Goal: Contribute content: Add original content to the website for others to see

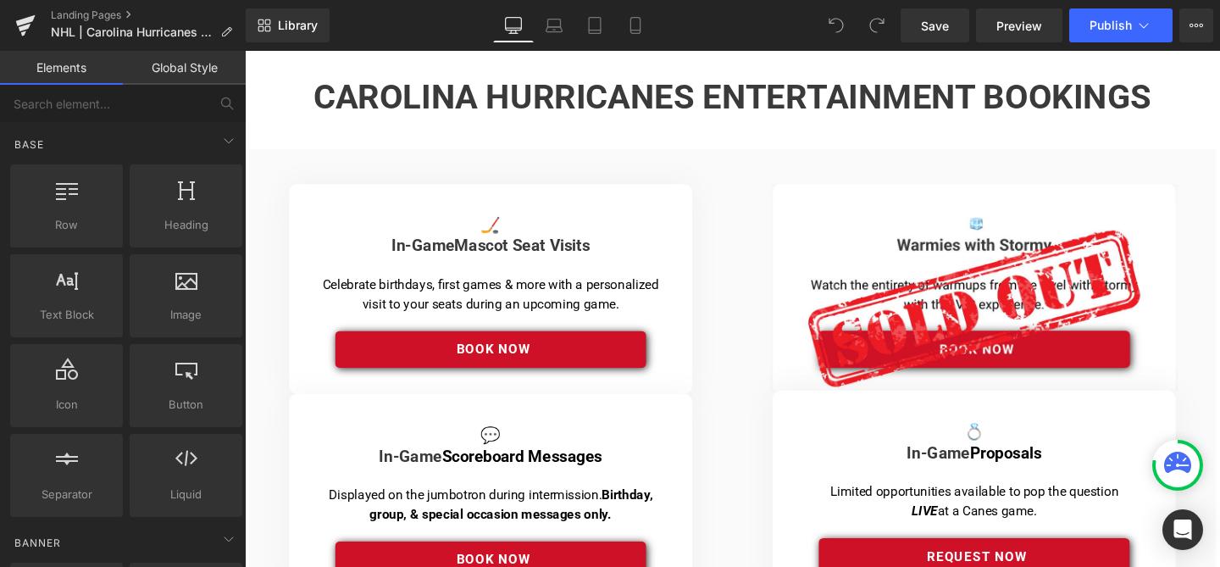
scroll to position [316, 0]
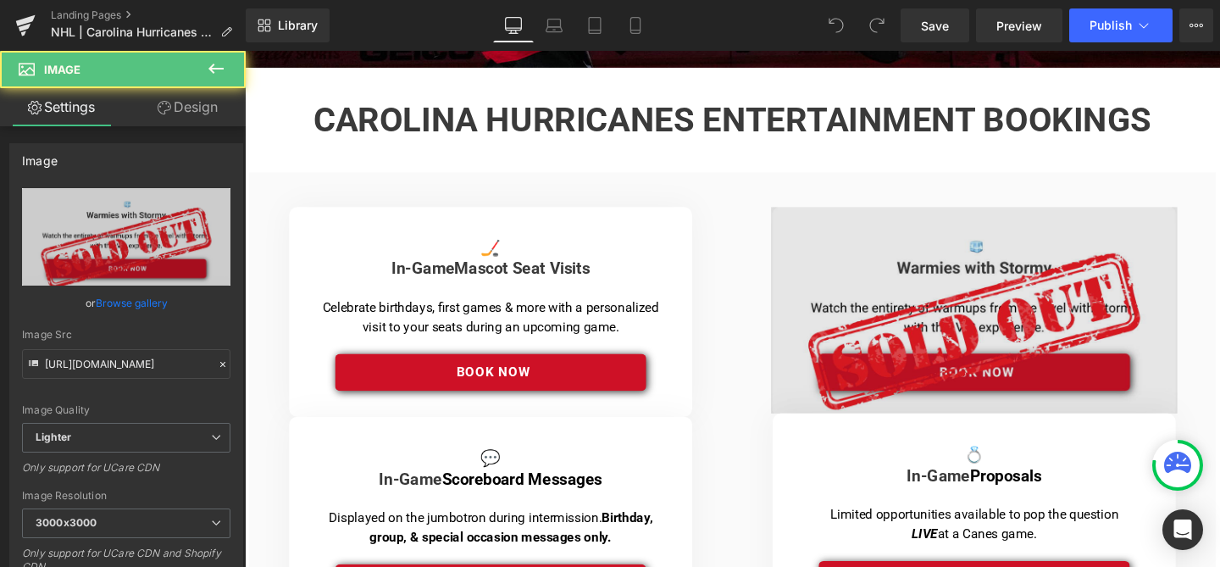
click at [942, 334] on img at bounding box center [1011, 323] width 427 height 217
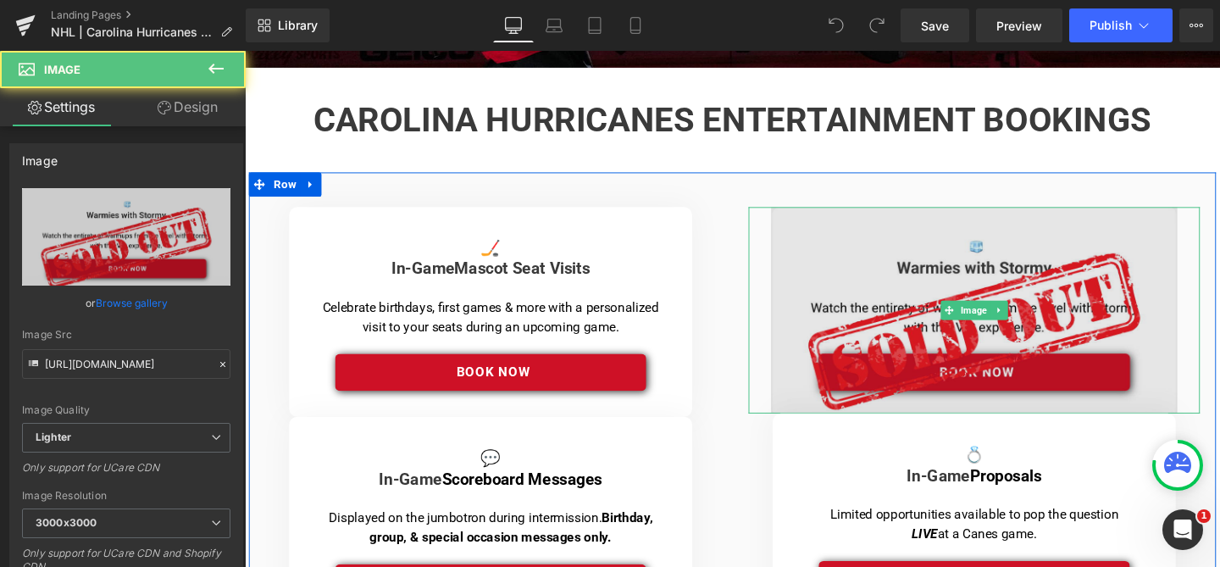
scroll to position [0, 0]
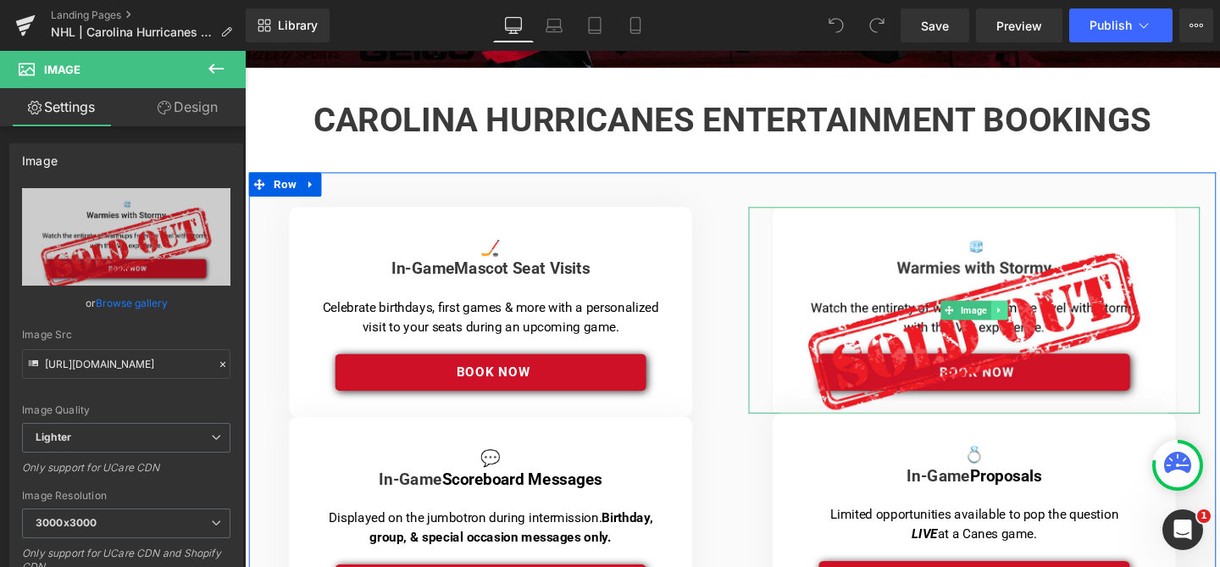
click at [1036, 325] on icon at bounding box center [1037, 324] width 9 height 10
click at [1044, 325] on icon at bounding box center [1046, 323] width 9 height 9
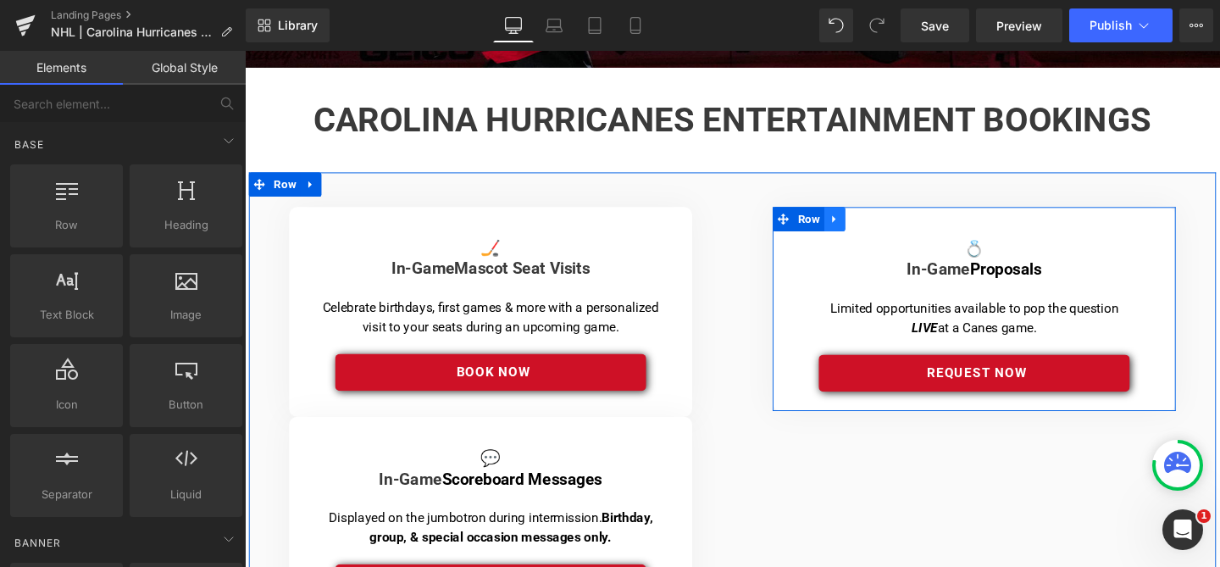
click at [866, 225] on icon at bounding box center [865, 228] width 12 height 13
click at [889, 231] on icon at bounding box center [887, 228] width 12 height 12
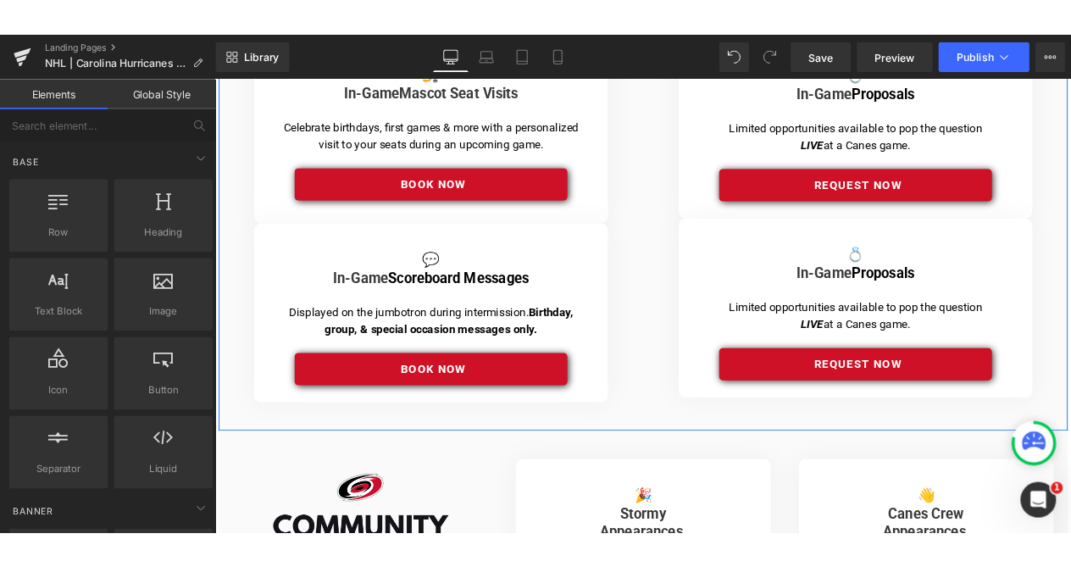
scroll to position [466, 0]
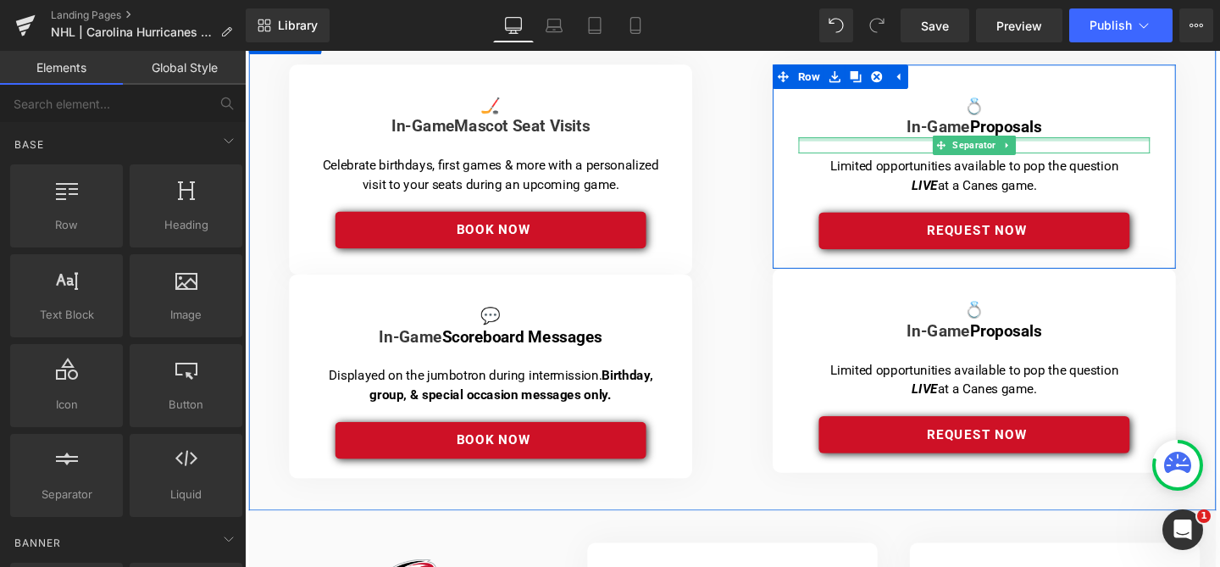
click at [955, 142] on div at bounding box center [1011, 144] width 369 height 4
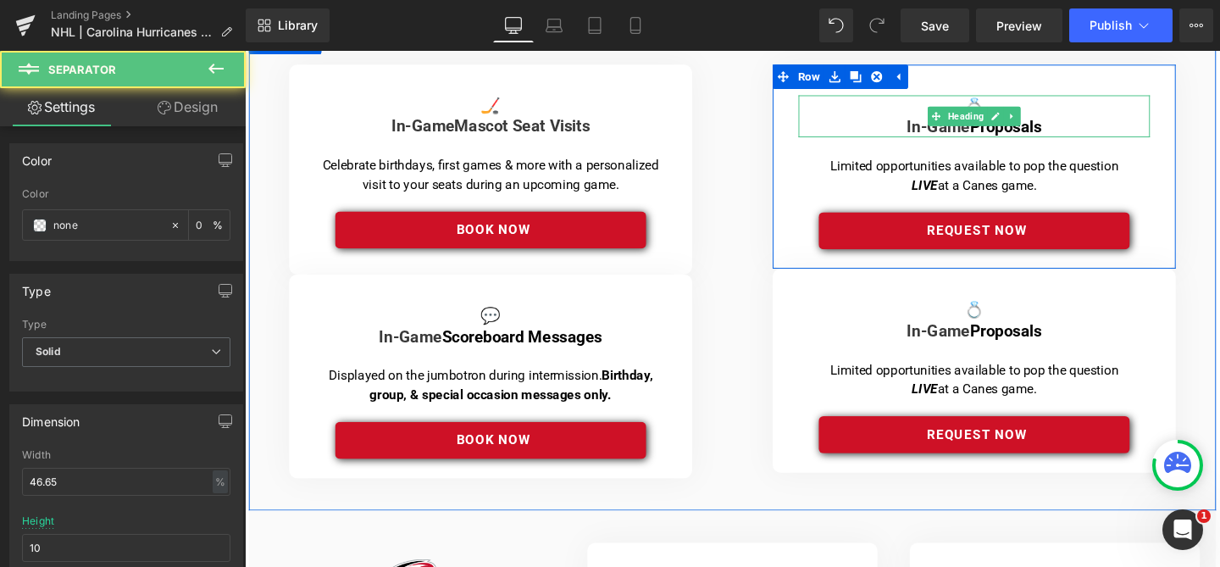
click at [958, 126] on font "In-Game" at bounding box center [975, 130] width 66 height 20
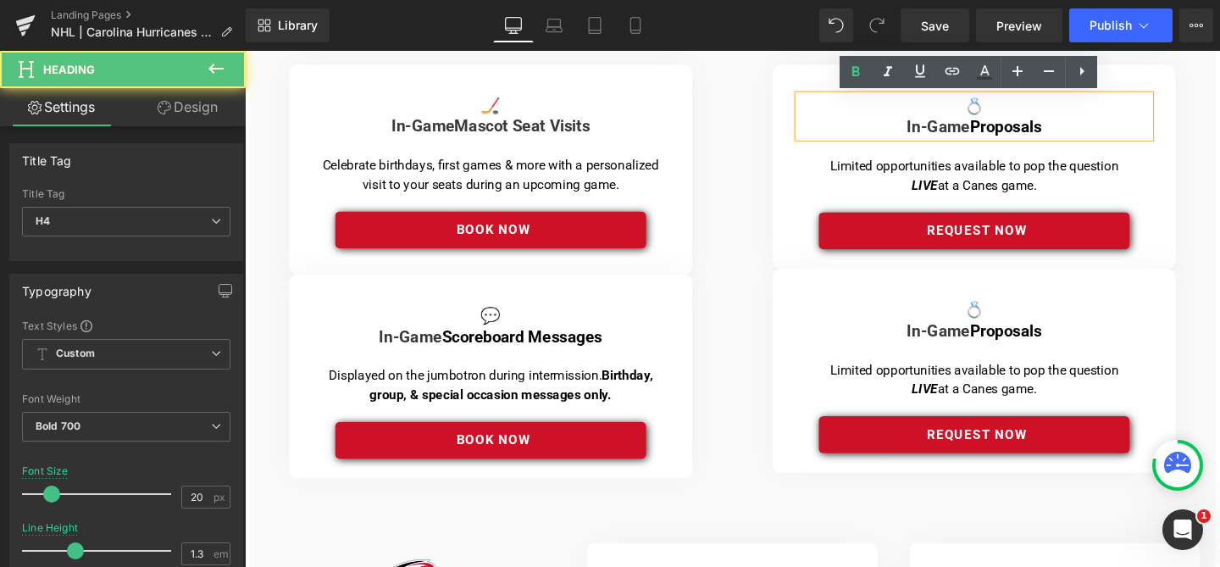
drag, startPoint x: 1085, startPoint y: 127, endPoint x: 925, endPoint y: 129, distance: 160.2
click at [925, 129] on h4 "In-Game Proposals" at bounding box center [1011, 130] width 369 height 22
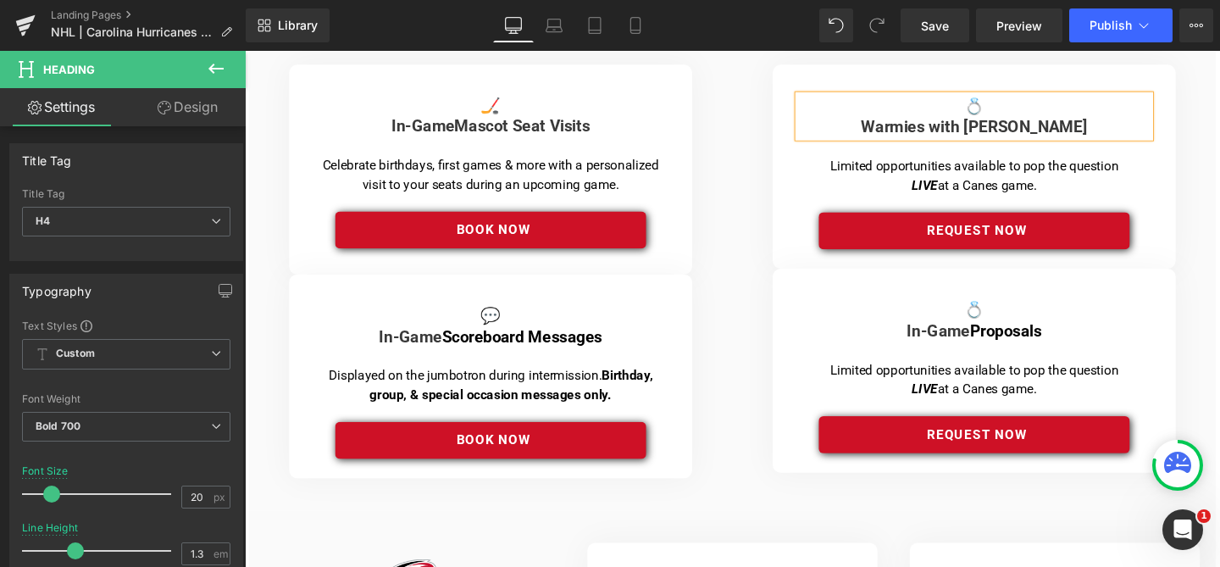
click at [1024, 107] on h4 "💍" at bounding box center [1011, 108] width 369 height 22
click at [1024, 107] on h4 at bounding box center [1011, 108] width 369 height 22
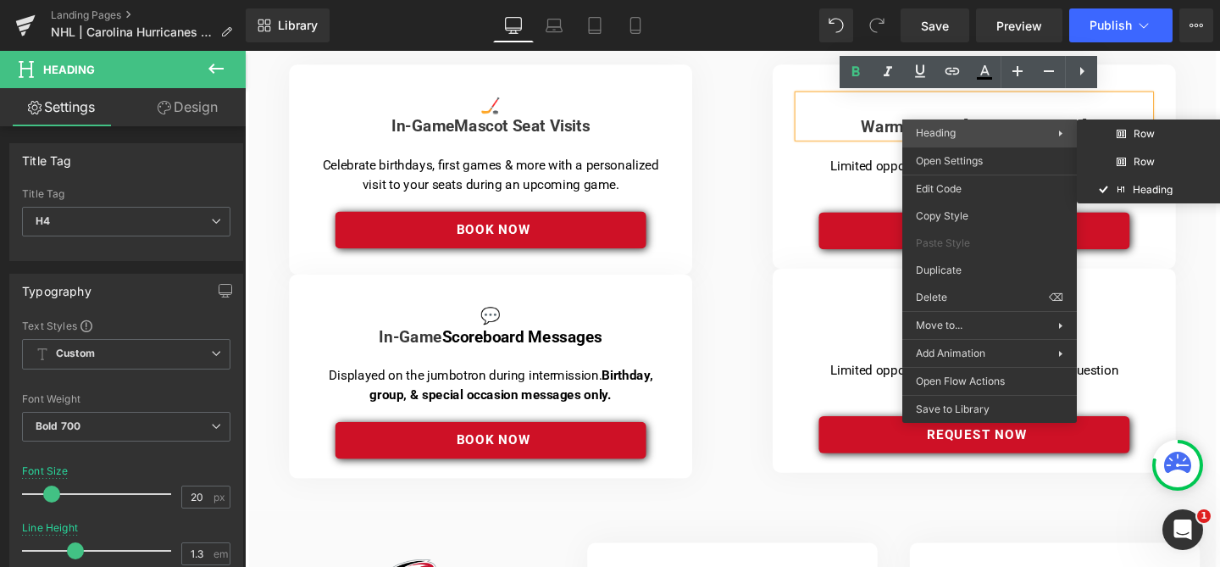
click at [964, 121] on div "Heading Row Row Heading" at bounding box center [990, 132] width 175 height 27
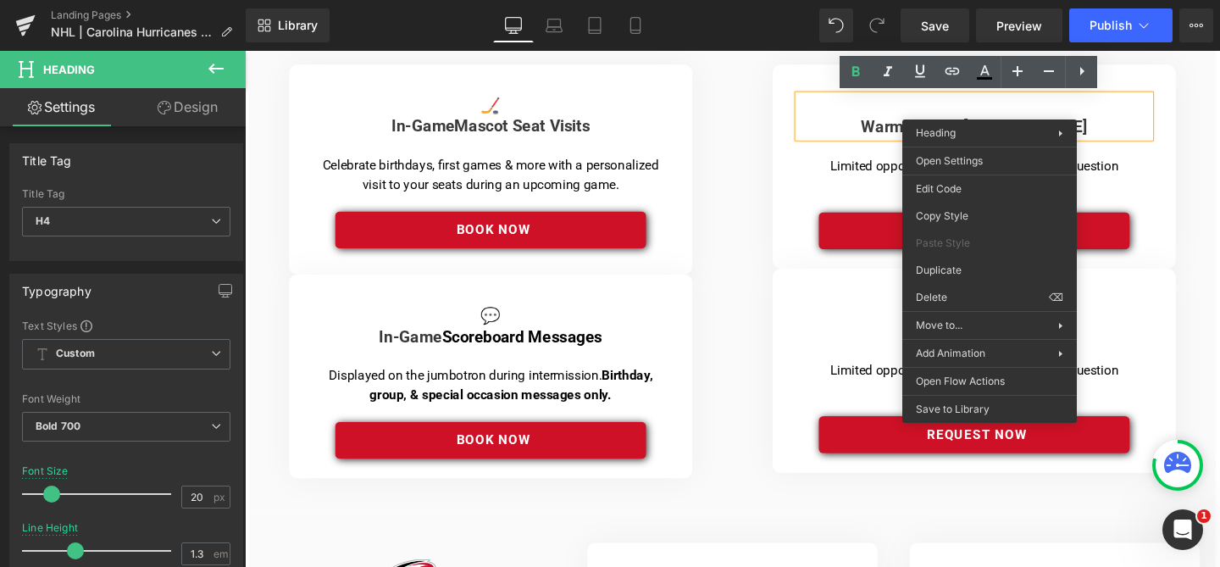
click at [1013, 108] on h4 at bounding box center [1011, 108] width 369 height 22
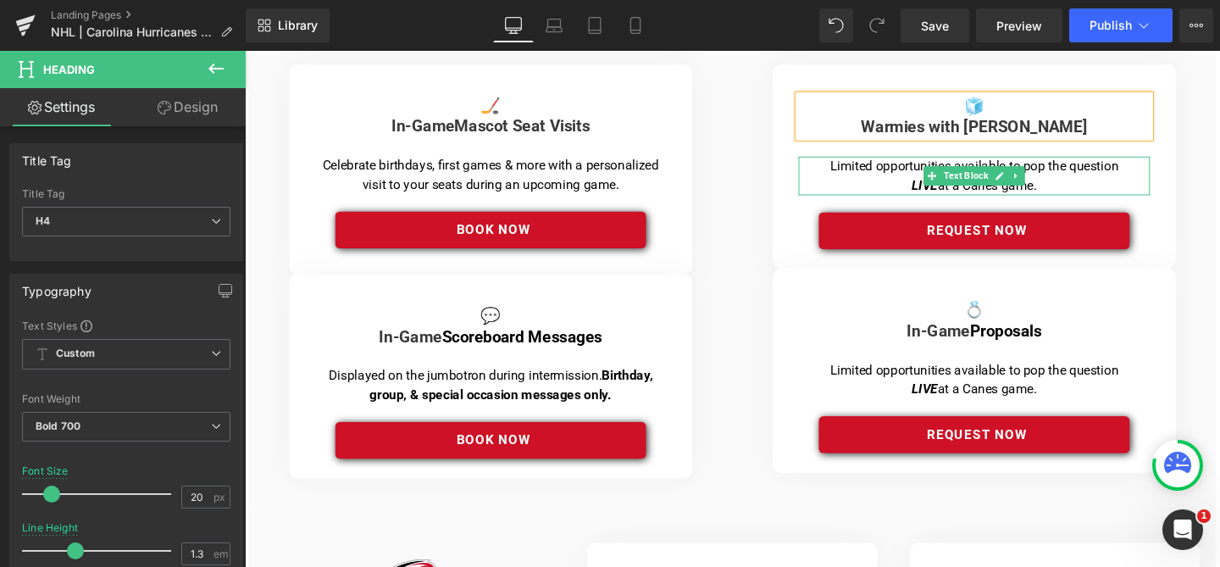
click at [1083, 192] on p "Limited opportunities available to pop the question LIVE at a Canes game." at bounding box center [1011, 182] width 361 height 41
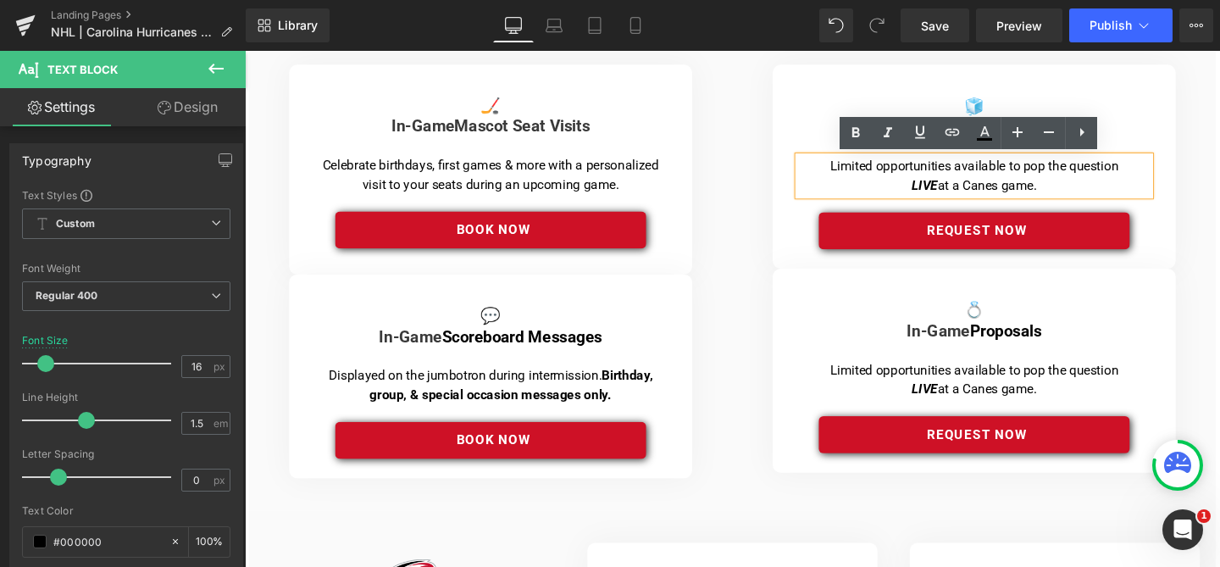
drag, startPoint x: 1080, startPoint y: 193, endPoint x: 852, endPoint y: 169, distance: 229.3
click at [852, 169] on p "Limited opportunities available to pop the question LIVE at a Canes game." at bounding box center [1011, 182] width 361 height 41
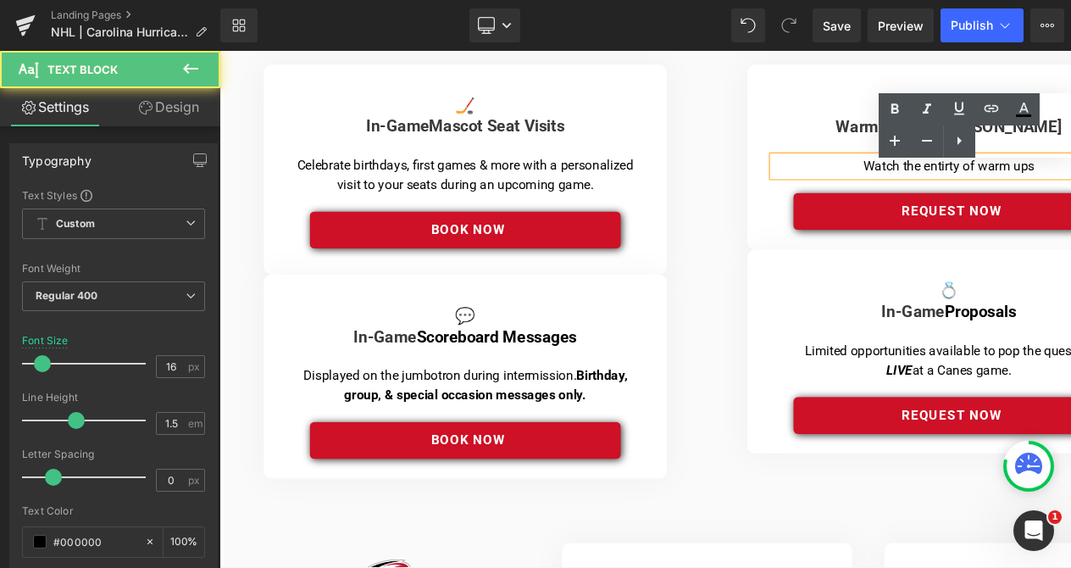
click at [1060, 167] on p "Watch the entirty of warm ups" at bounding box center [986, 172] width 361 height 20
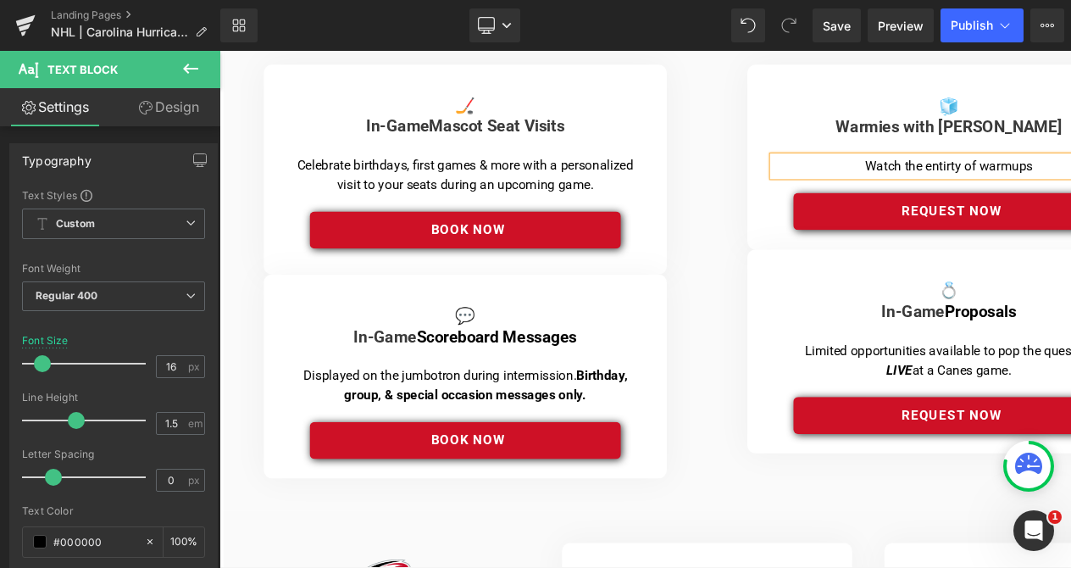
click at [982, 169] on p "Watch the entirty of warmups" at bounding box center [986, 172] width 361 height 20
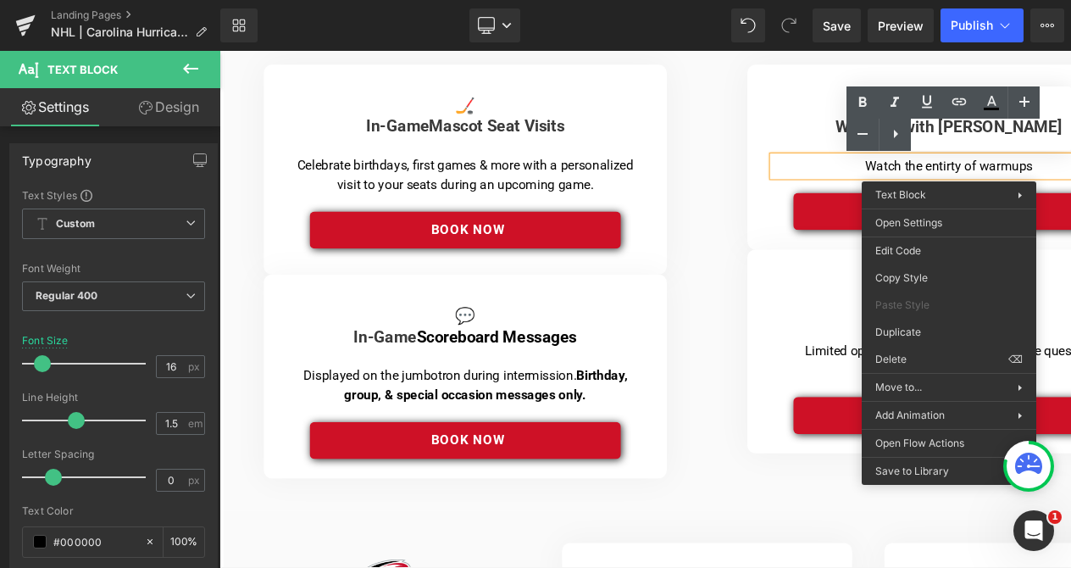
click at [986, 171] on p "Watch the entirty of warmups" at bounding box center [986, 172] width 361 height 20
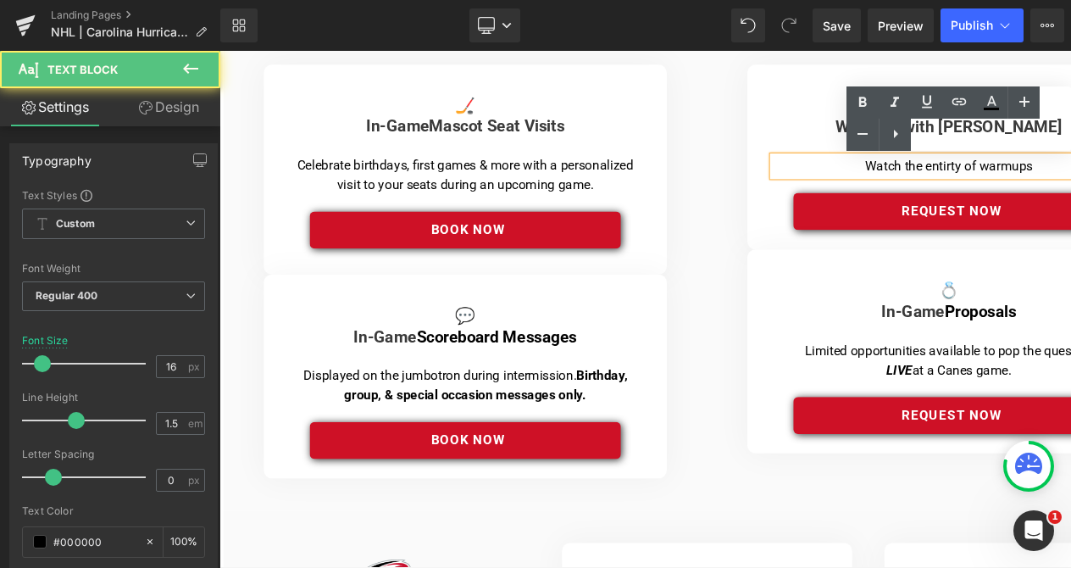
click at [986, 171] on p "Watch the entirty of warmups" at bounding box center [986, 172] width 361 height 20
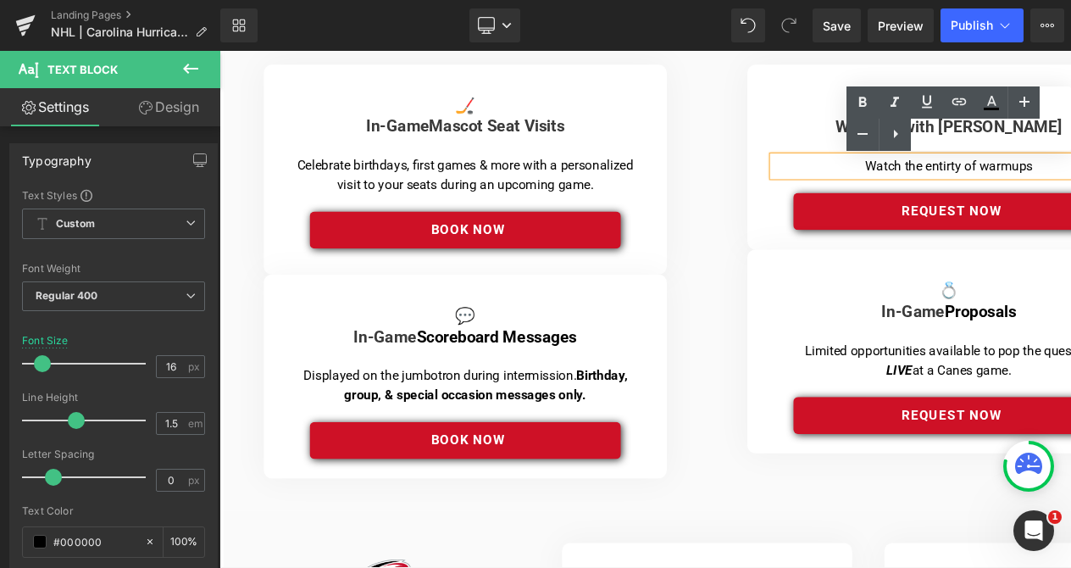
click at [986, 171] on p "Watch the entirty of warmups" at bounding box center [986, 172] width 361 height 20
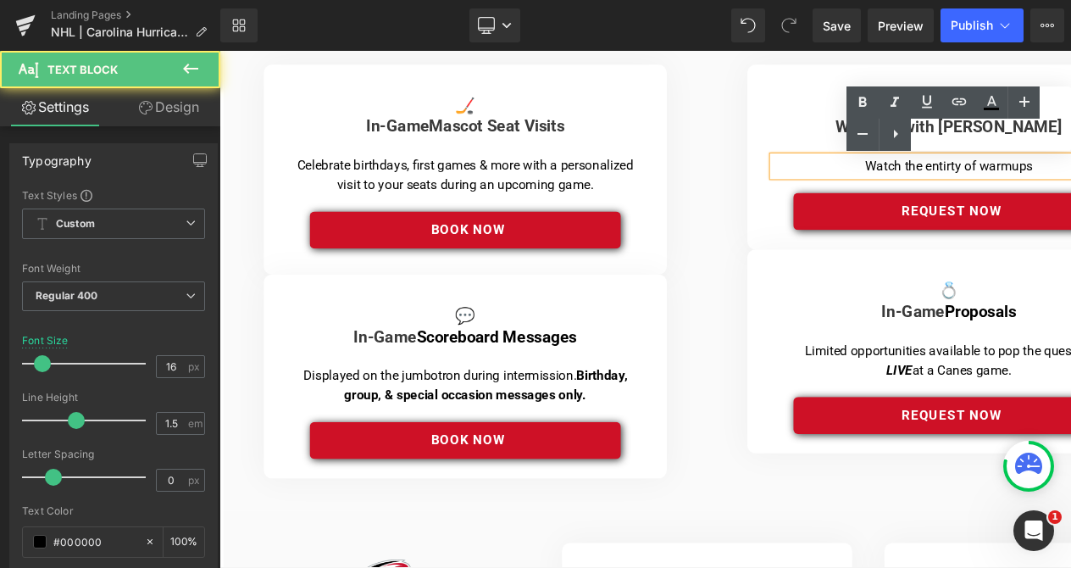
click at [978, 174] on p "Watch the entirty of warmups" at bounding box center [986, 172] width 361 height 20
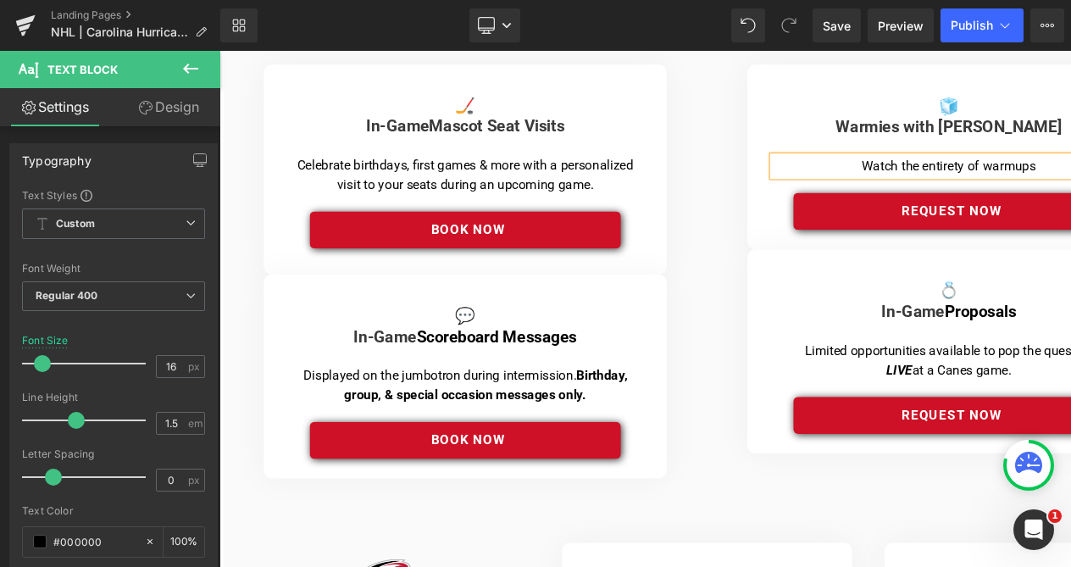
click at [1081, 172] on p "Watch the entirety of warmups" at bounding box center [986, 172] width 361 height 20
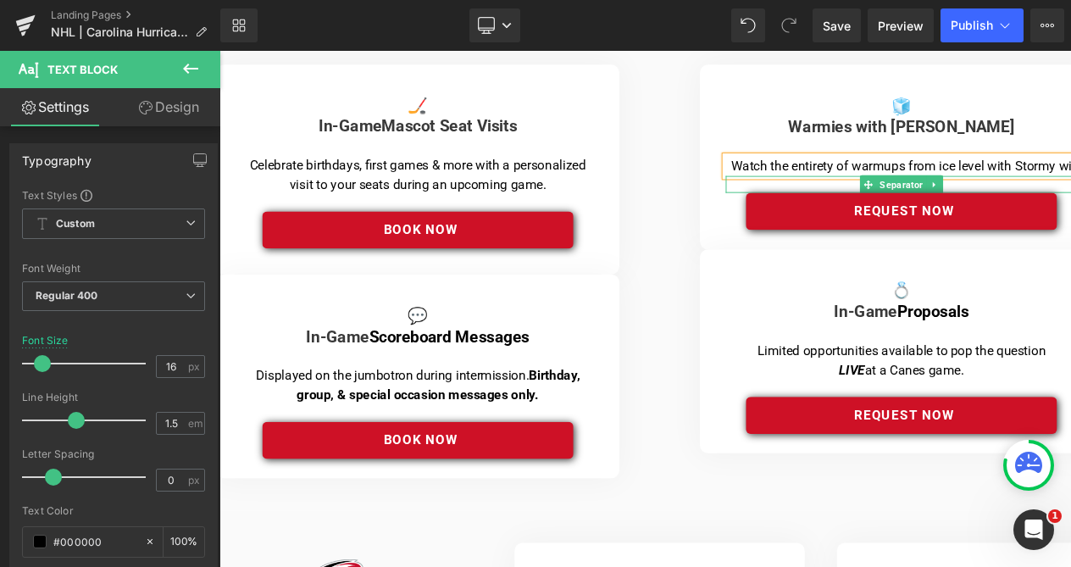
scroll to position [0, 49]
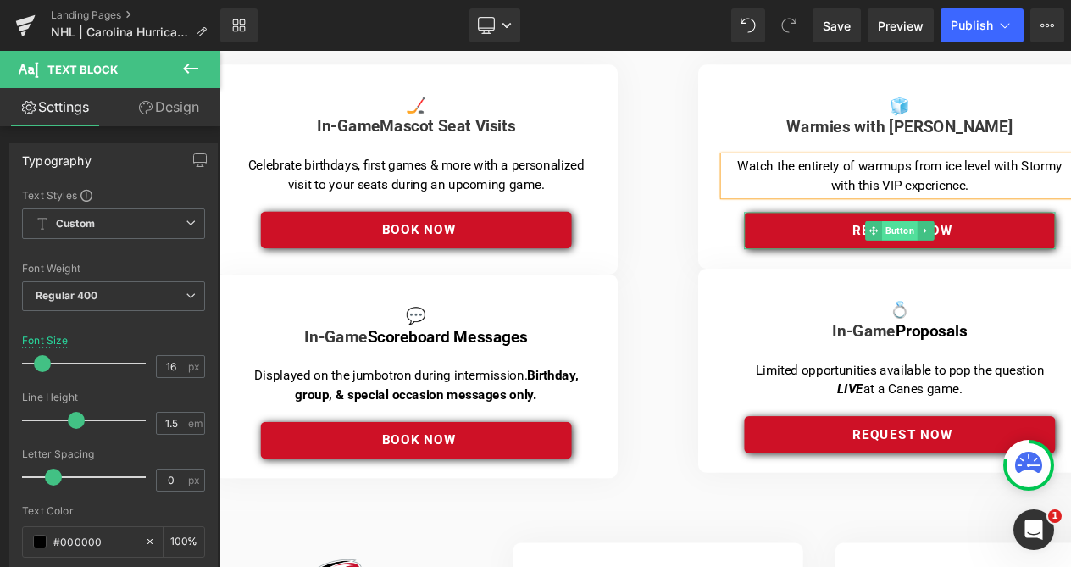
click at [934, 244] on span "Button" at bounding box center [937, 240] width 37 height 20
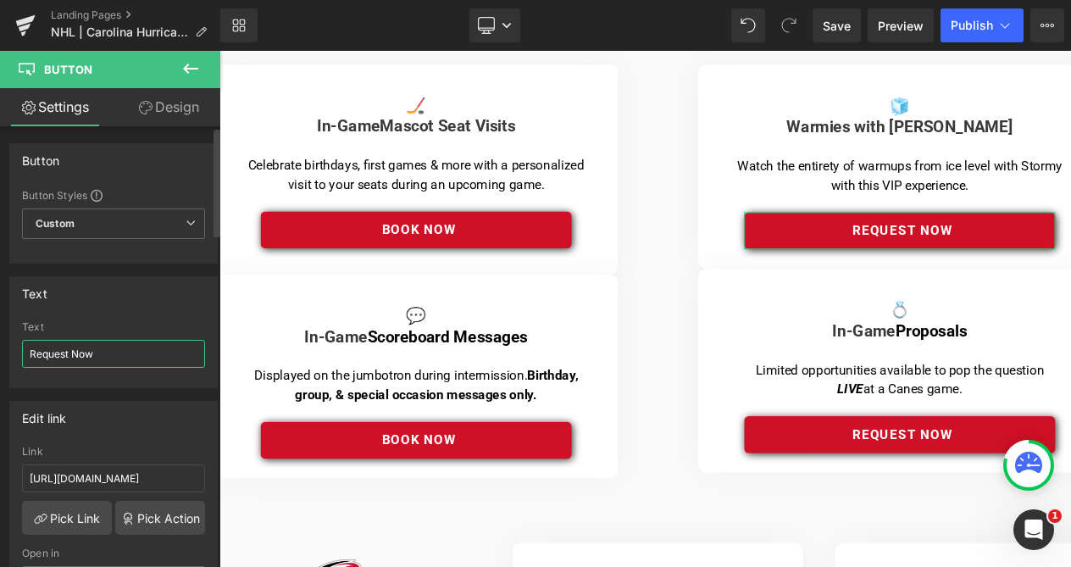
click at [102, 354] on input "Request Now" at bounding box center [113, 354] width 183 height 28
click at [45, 354] on input "Request Now" at bounding box center [113, 354] width 183 height 28
type input "Book Now"
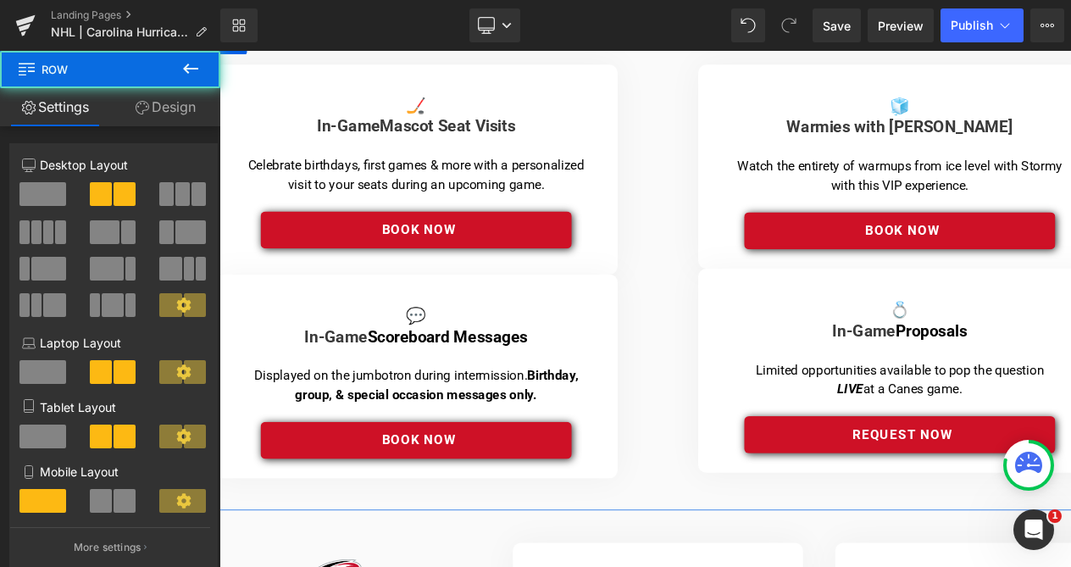
click at [678, 184] on div "🏒 In-Game Mascot Seat Visits Heading Separator Celebrate birthdays, first games…" at bounding box center [429, 282] width 508 height 435
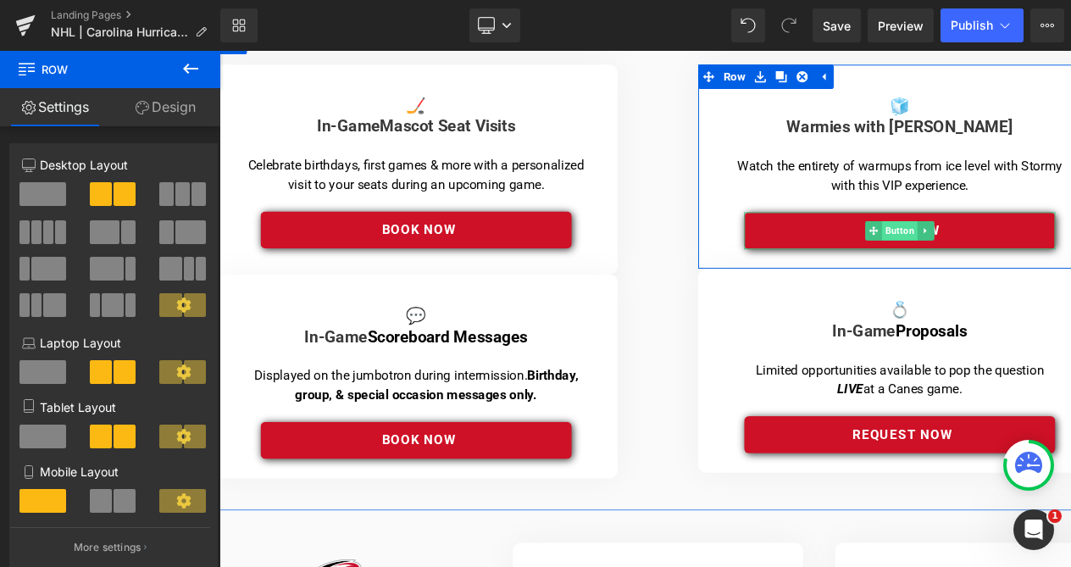
click at [924, 230] on link "Button" at bounding box center [928, 240] width 55 height 20
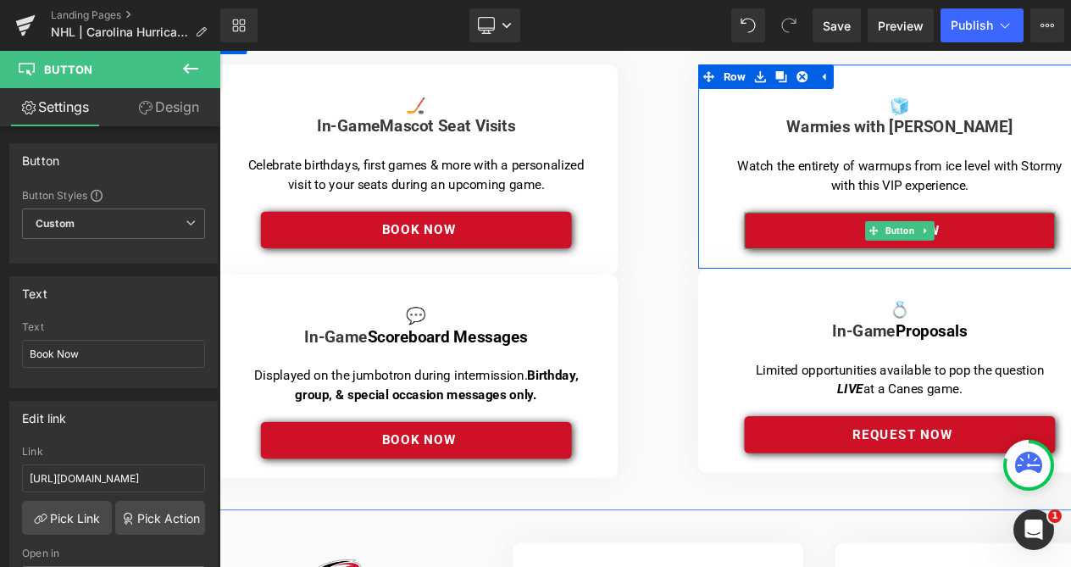
click at [815, 243] on link "Book Now" at bounding box center [937, 239] width 327 height 39
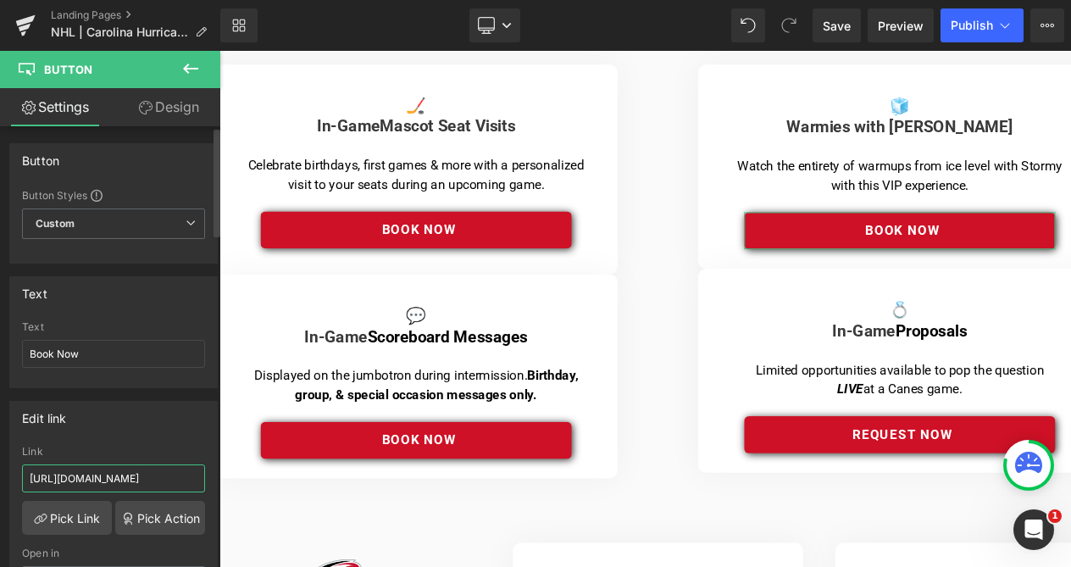
click at [148, 482] on input "[URL][DOMAIN_NAME]" at bounding box center [113, 478] width 183 height 28
type input "[URL][DOMAIN_NAME]"
click at [119, 443] on div "Edit link [URL][DOMAIN_NAME] Link [URL][DOMAIN_NAME] Pick Link Pick Action Curr…" at bounding box center [113, 510] width 208 height 219
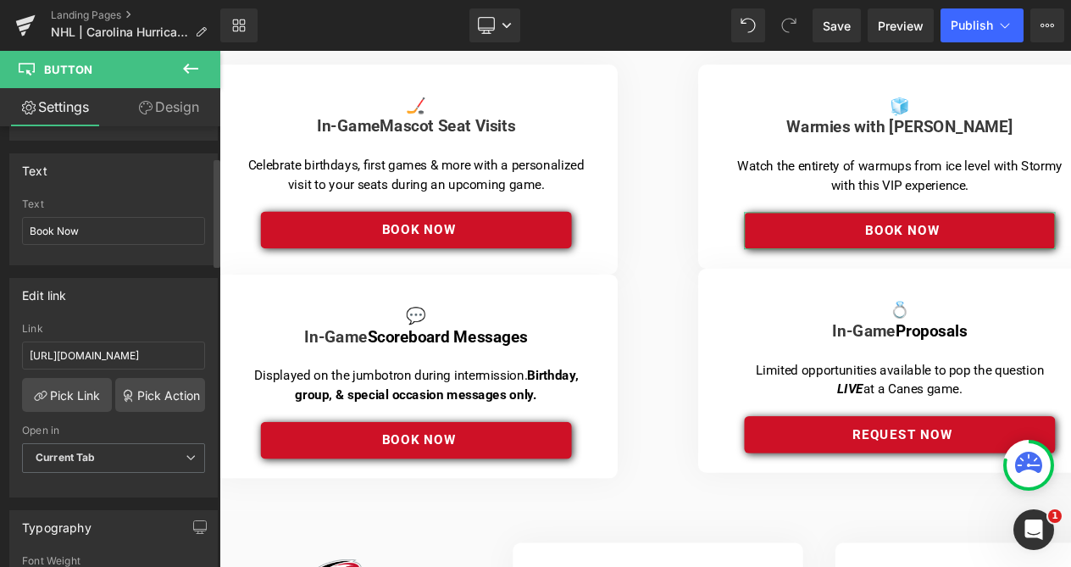
scroll to position [181, 0]
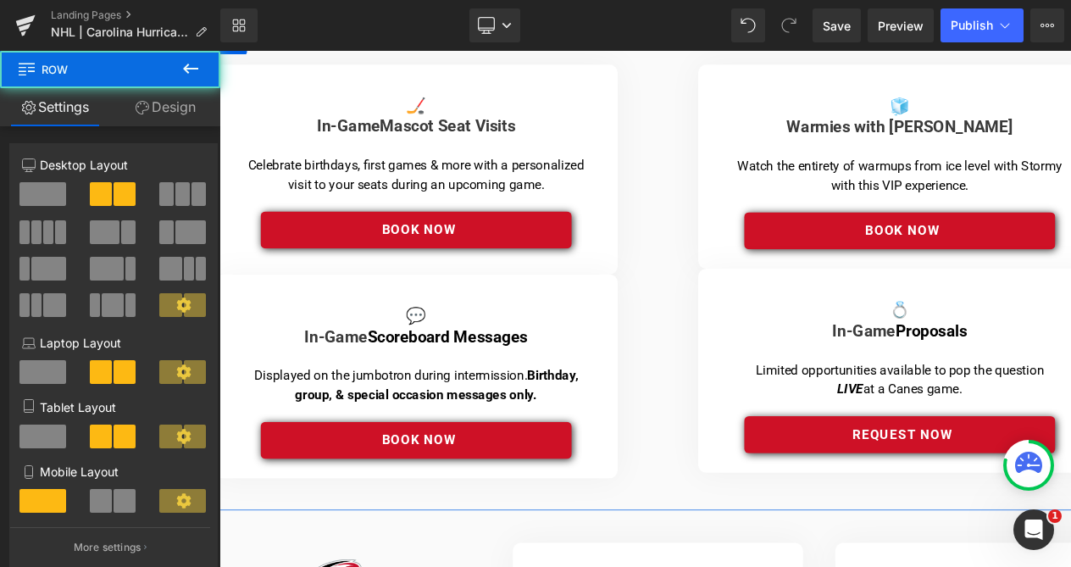
click at [713, 189] on div "🧊 Warmies with Stormy Heading Separator Watch the entirety of warmups from ice …" at bounding box center [937, 279] width 508 height 429
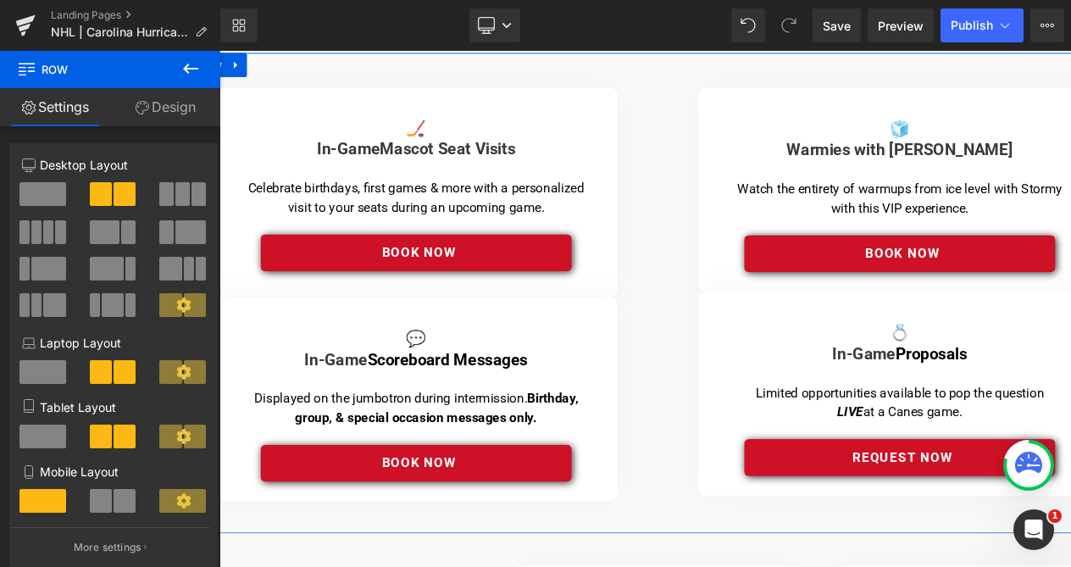
scroll to position [422, 0]
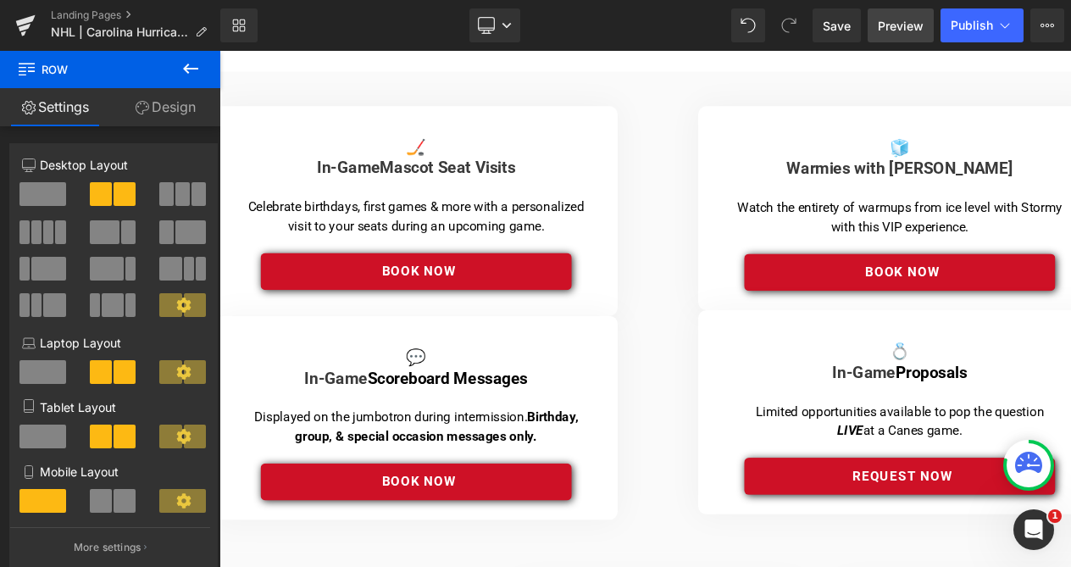
click at [897, 32] on span "Preview" at bounding box center [901, 26] width 46 height 18
click at [825, 36] on link "Save" at bounding box center [837, 25] width 48 height 34
click at [897, 29] on span "Preview" at bounding box center [901, 26] width 46 height 18
click at [970, 34] on button "Publish" at bounding box center [982, 25] width 83 height 34
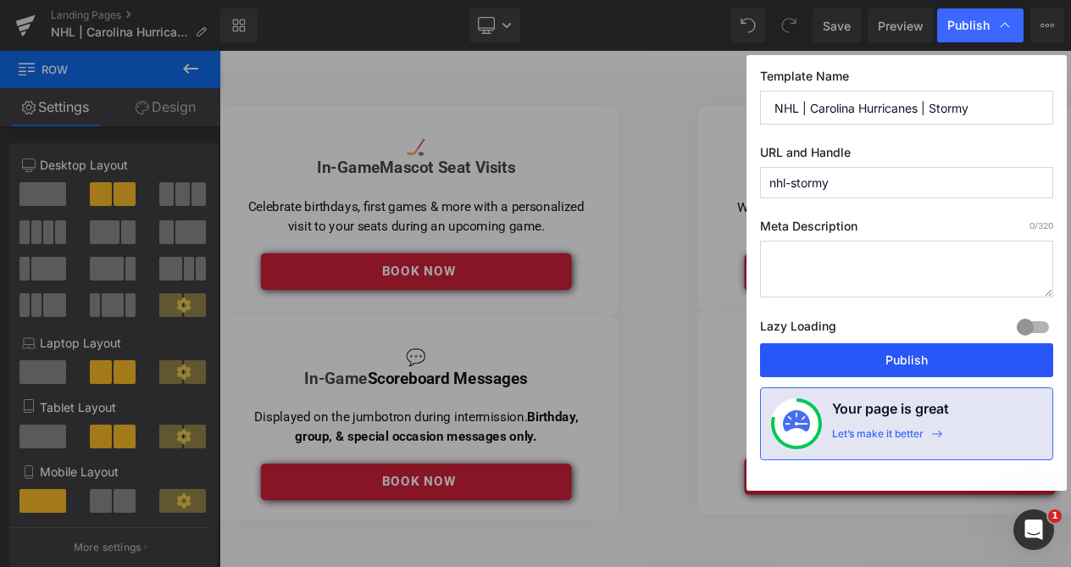
click at [892, 364] on button "Publish" at bounding box center [906, 360] width 293 height 34
